Goal: Information Seeking & Learning: Find contact information

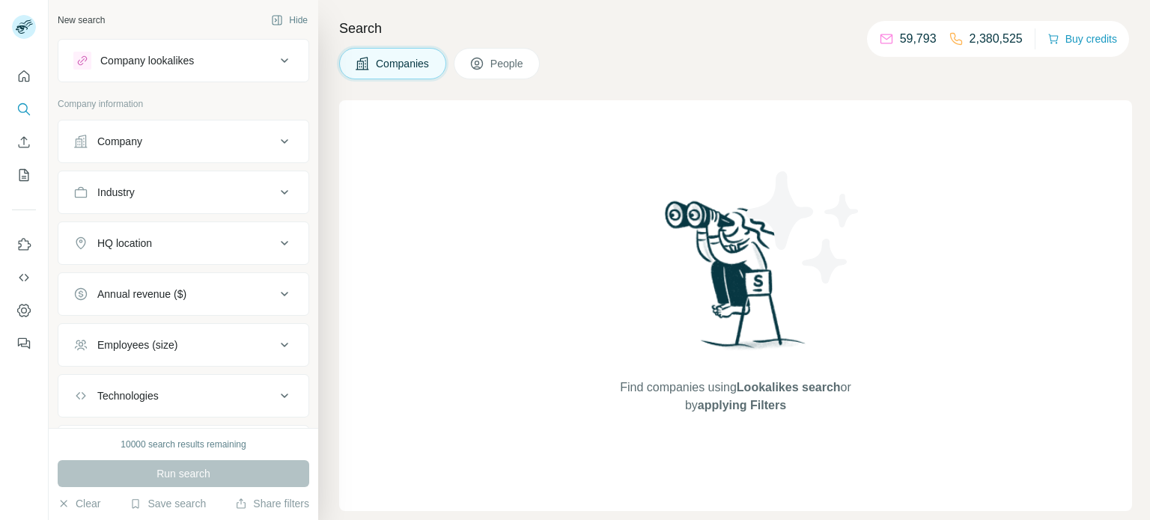
click at [202, 143] on div "Company" at bounding box center [174, 141] width 202 height 15
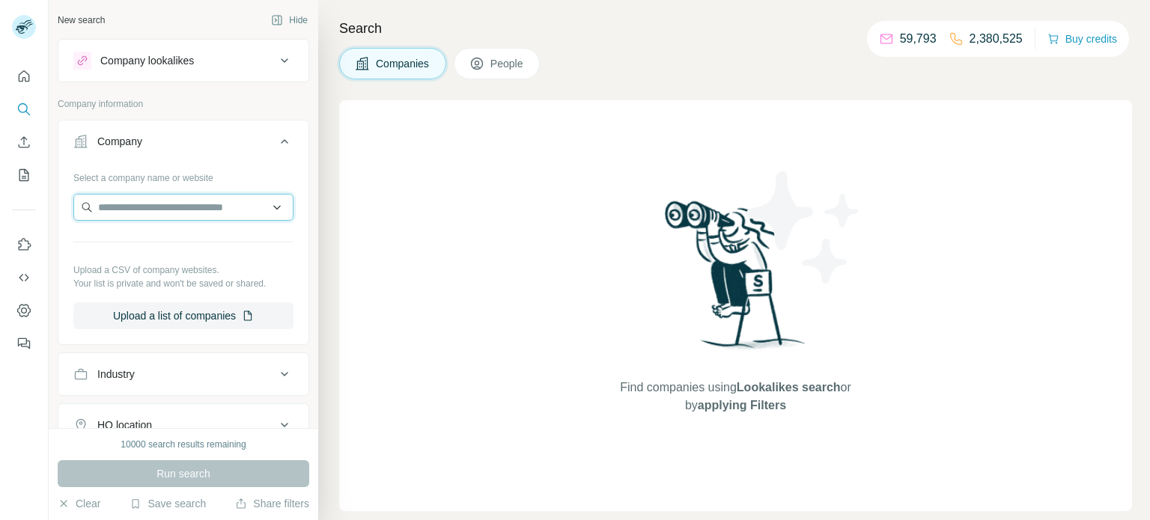
click at [207, 209] on input "text" at bounding box center [183, 207] width 220 height 27
paste input "**********"
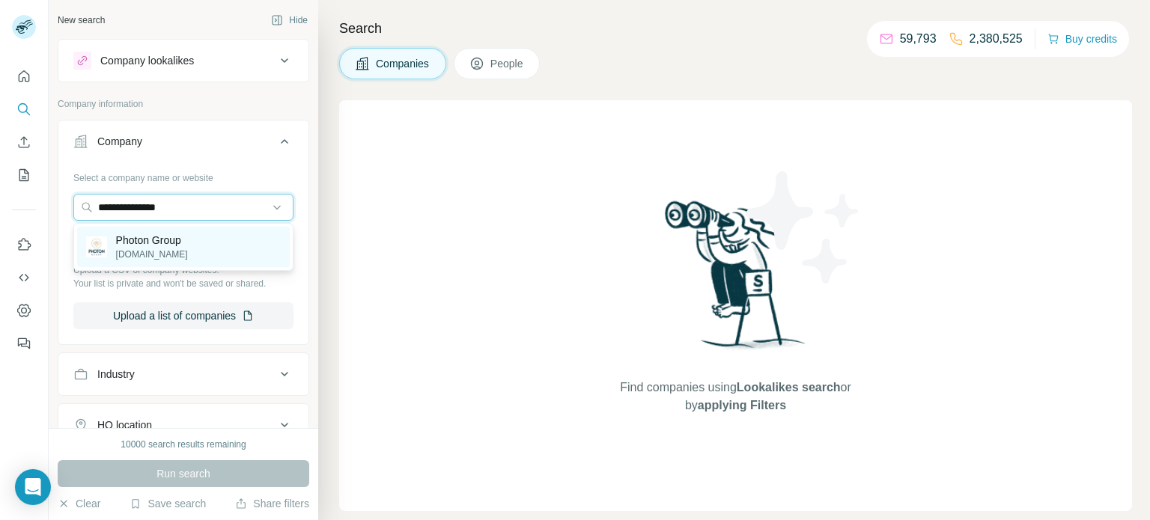
type input "**********"
click at [177, 238] on p "Photon Group" at bounding box center [152, 240] width 72 height 15
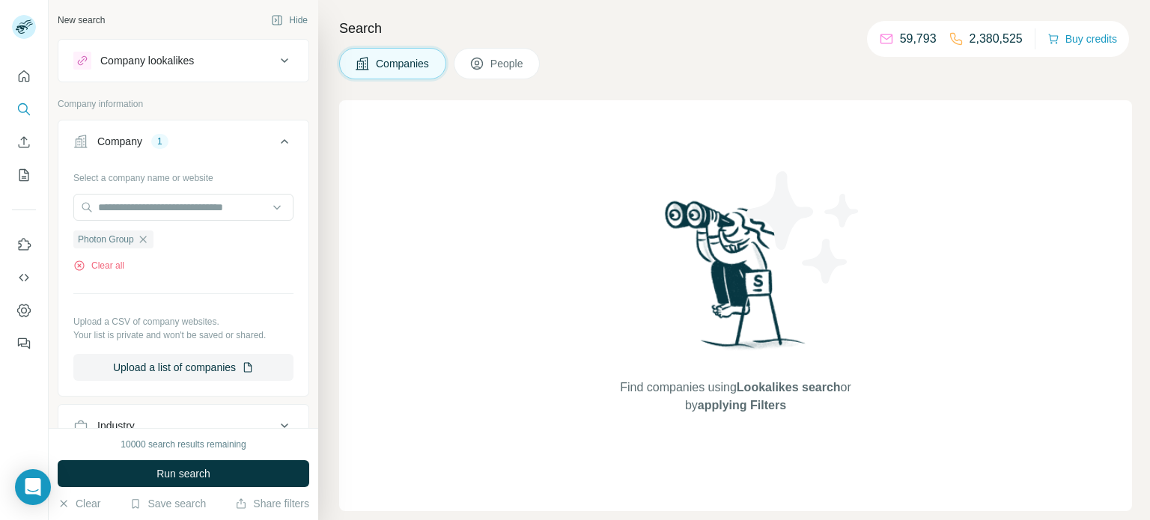
click at [226, 473] on button "Run search" at bounding box center [184, 473] width 252 height 27
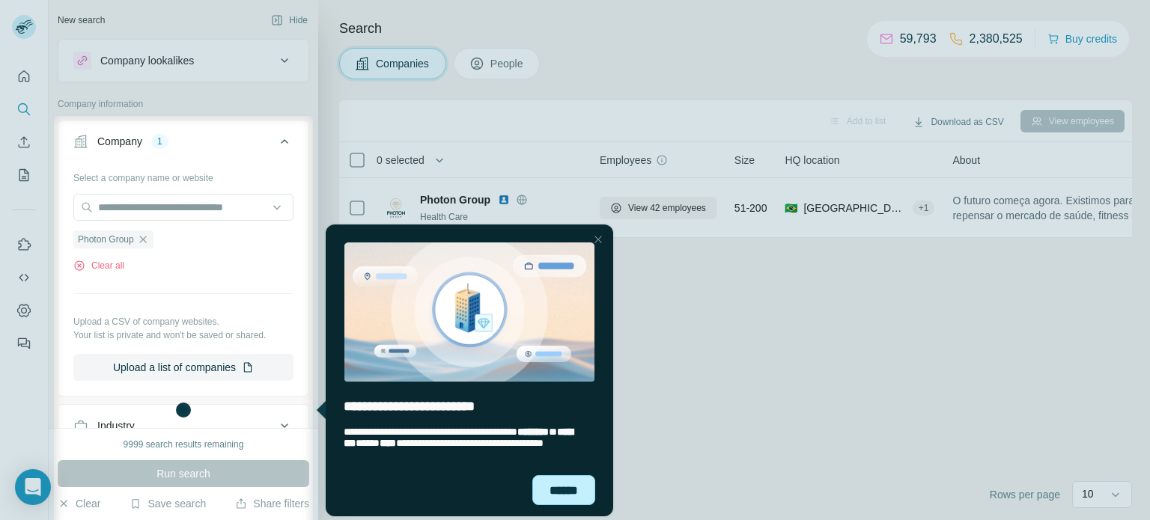
click at [562, 496] on div "******" at bounding box center [562, 490] width 63 height 31
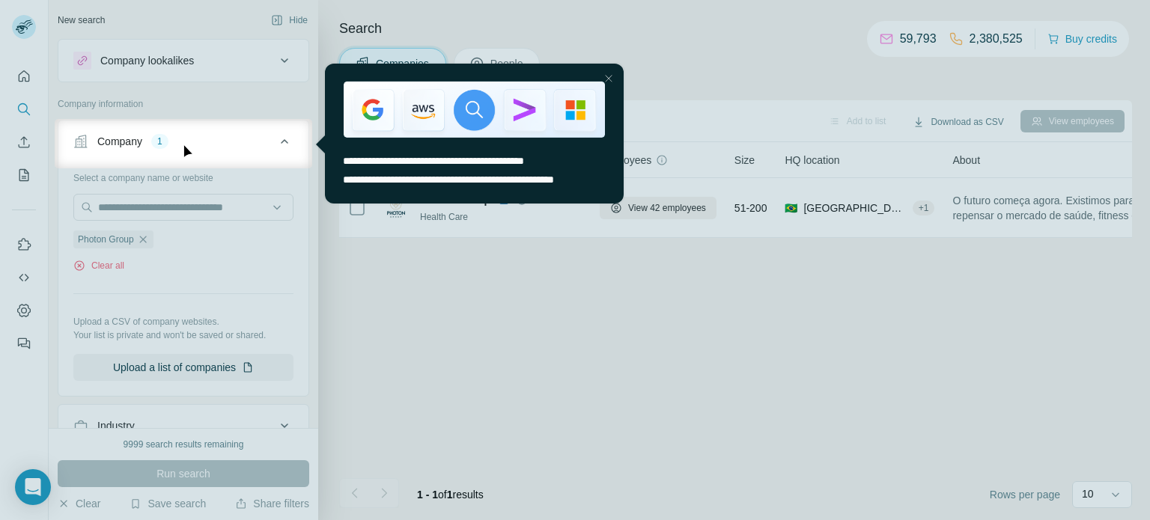
click at [612, 79] on div at bounding box center [609, 78] width 18 height 18
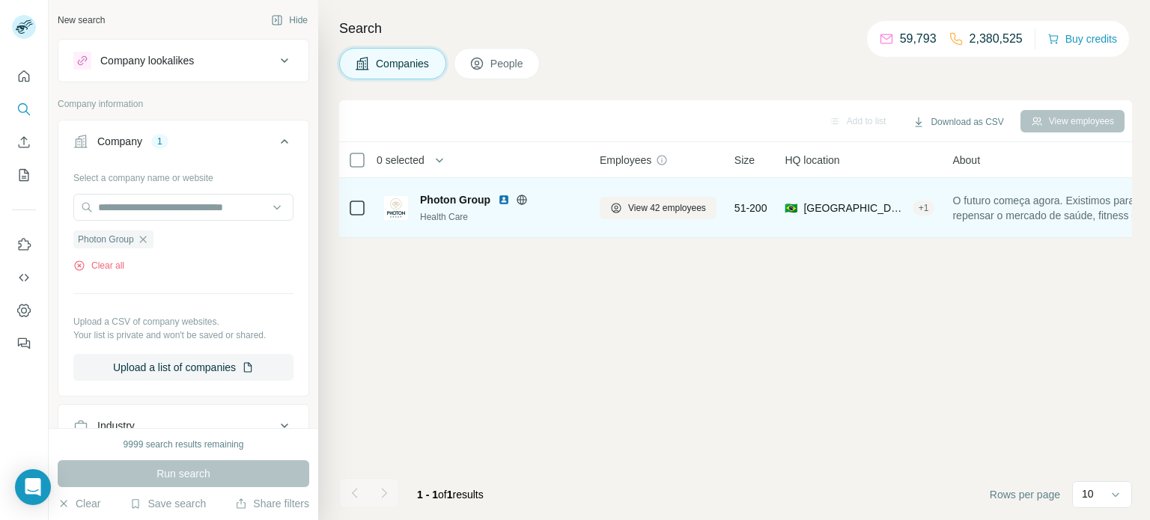
click at [445, 198] on span "Photon Group" at bounding box center [455, 199] width 70 height 15
click at [401, 203] on img at bounding box center [396, 208] width 24 height 24
click at [448, 200] on span "Photon Group" at bounding box center [455, 199] width 70 height 15
click at [637, 207] on span "View 42 employees" at bounding box center [667, 207] width 78 height 13
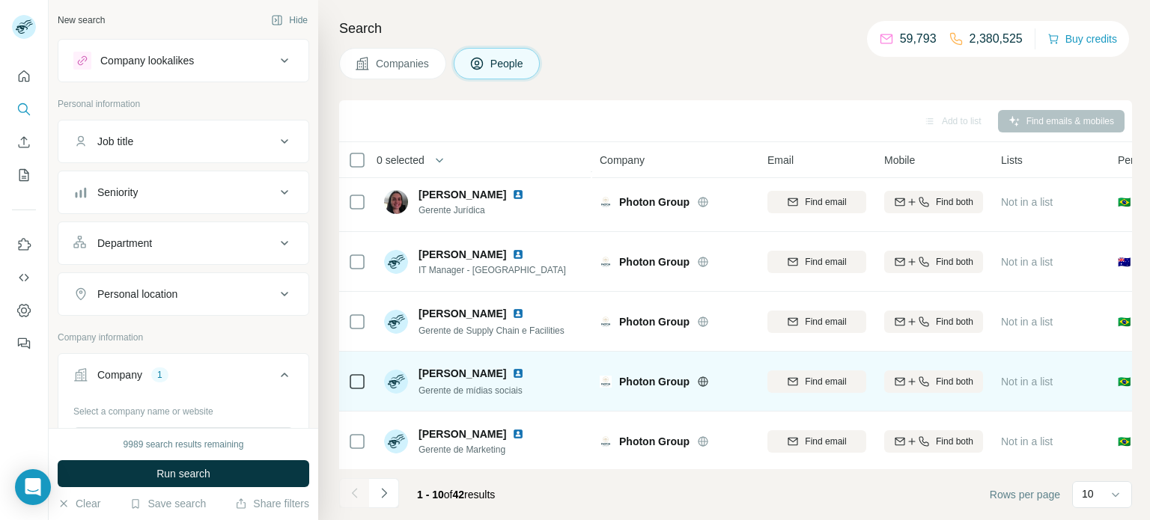
scroll to position [307, 0]
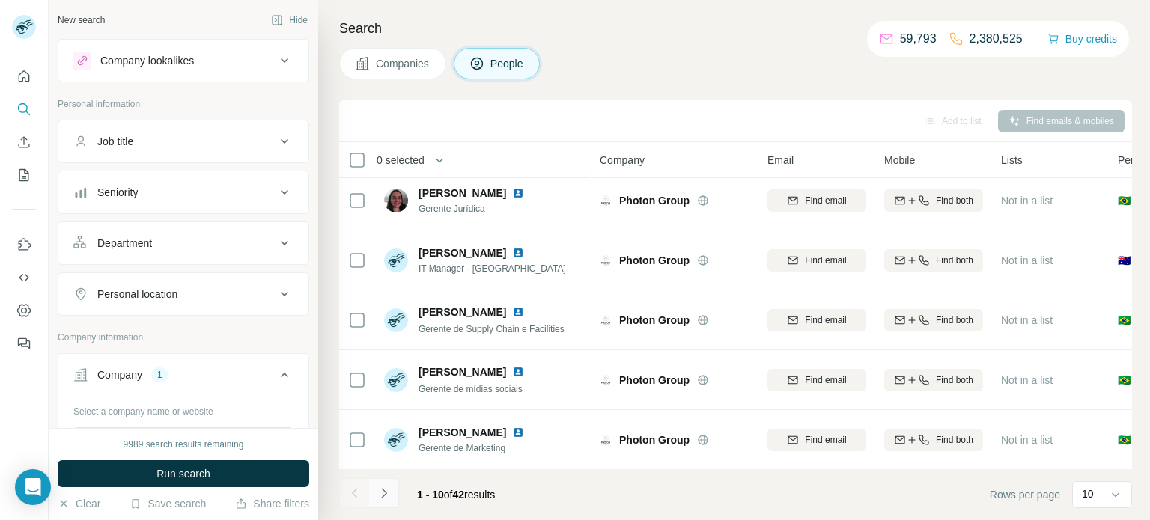
click at [394, 493] on button "Navigate to next page" at bounding box center [384, 493] width 30 height 30
click at [385, 493] on icon "Navigate to next page" at bounding box center [383, 493] width 5 height 10
click at [379, 490] on icon "Navigate to next page" at bounding box center [384, 493] width 15 height 15
click at [387, 489] on icon "Navigate to next page" at bounding box center [384, 493] width 15 height 15
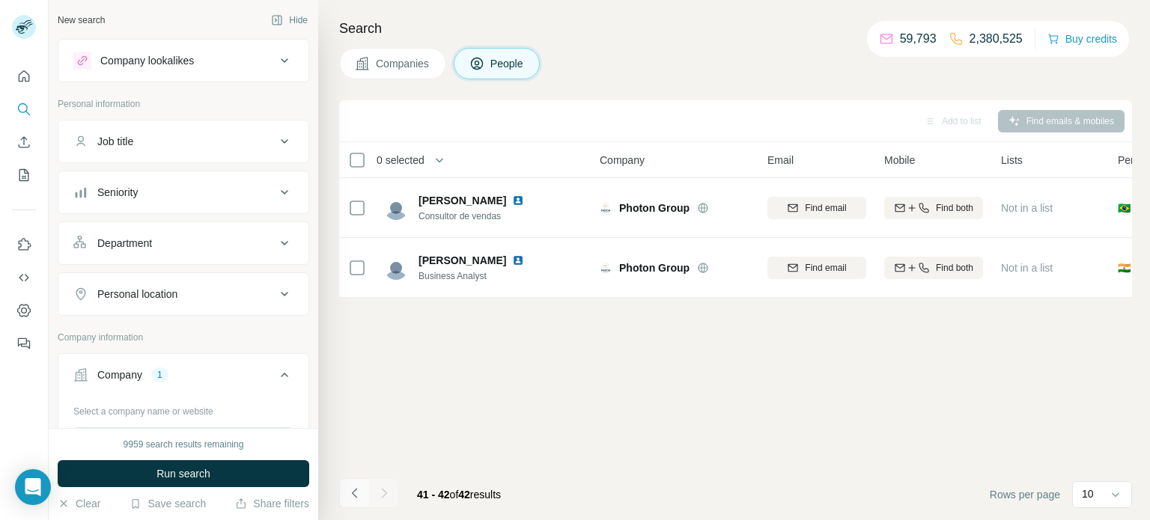
scroll to position [0, 0]
